Goal: Navigation & Orientation: Understand site structure

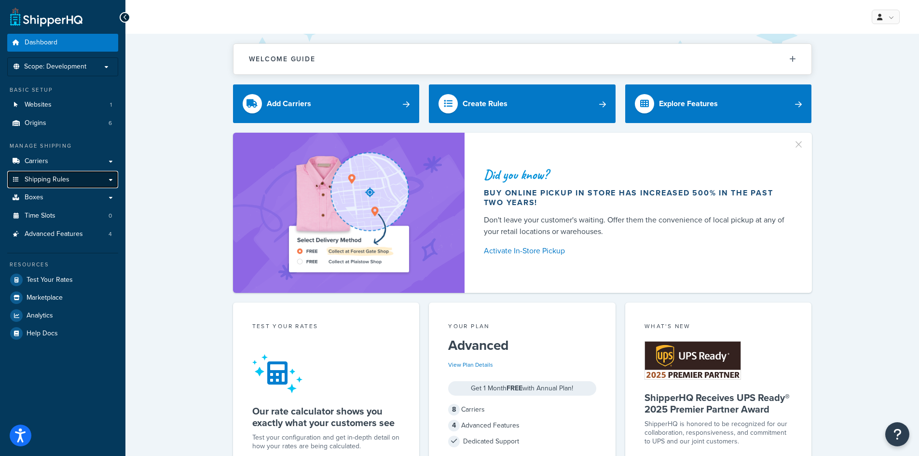
click at [40, 180] on span "Shipping Rules" at bounding box center [47, 180] width 45 height 8
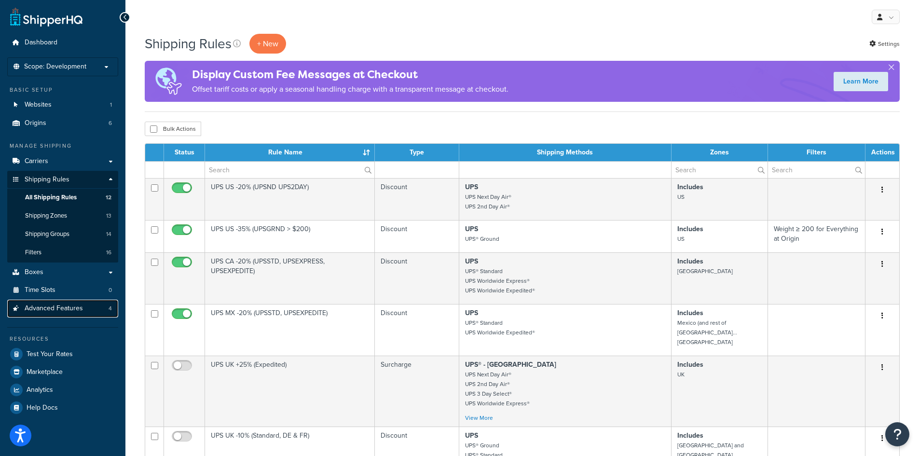
click at [47, 312] on span "Advanced Features" at bounding box center [54, 308] width 58 height 8
